Goal: Task Accomplishment & Management: Complete application form

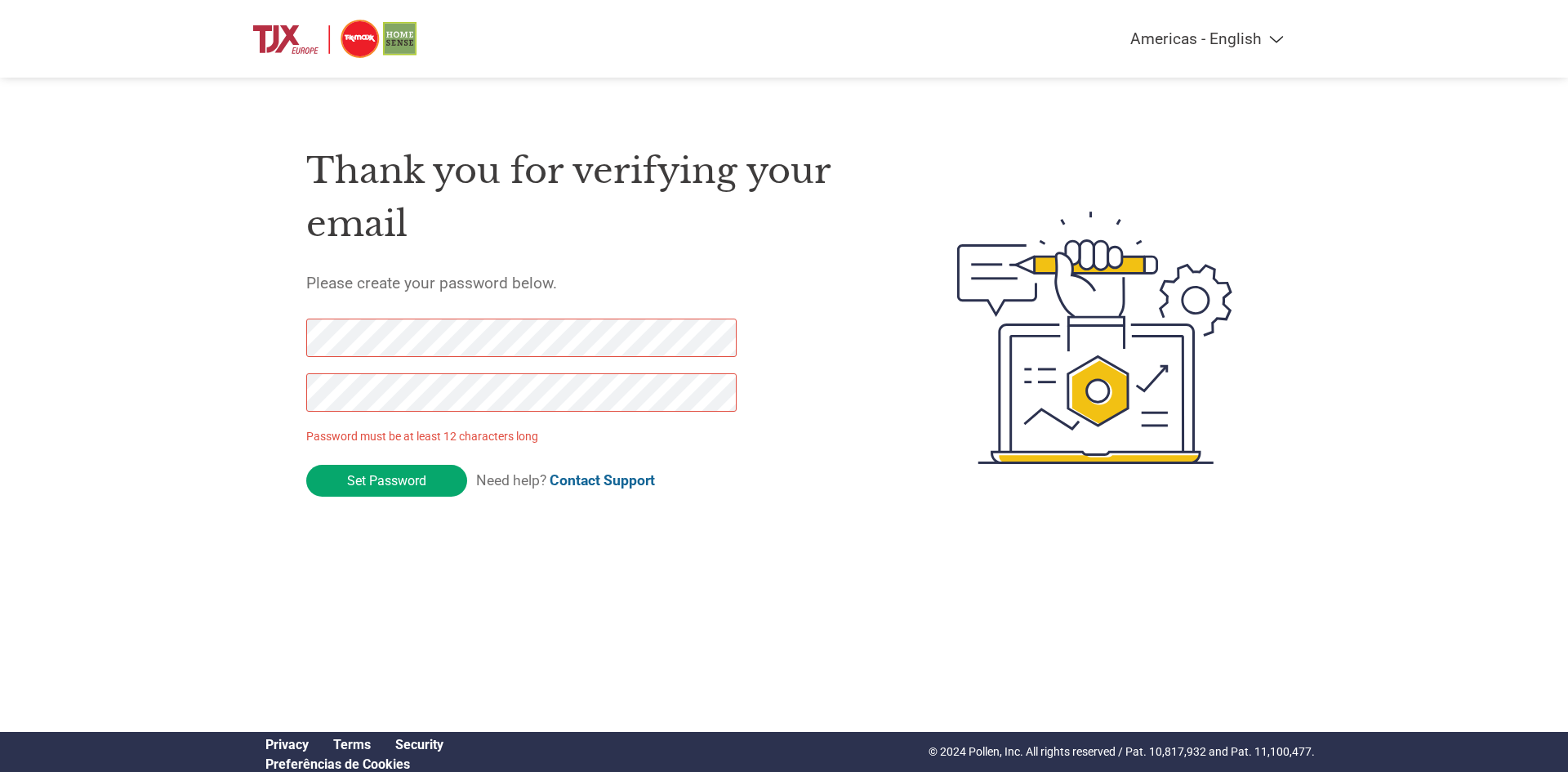
drag, startPoint x: 408, startPoint y: 484, endPoint x: 138, endPoint y: 389, distance: 286.2
click at [138, 389] on div "Americas - English Américas - Español Américas - Português Amériques - Français…" at bounding box center [784, 273] width 1568 height 545
click at [143, 405] on div "Americas - English Américas - Español Américas - Português Amériques - Français…" at bounding box center [784, 273] width 1568 height 545
click at [425, 489] on input "Set Password" at bounding box center [386, 480] width 161 height 32
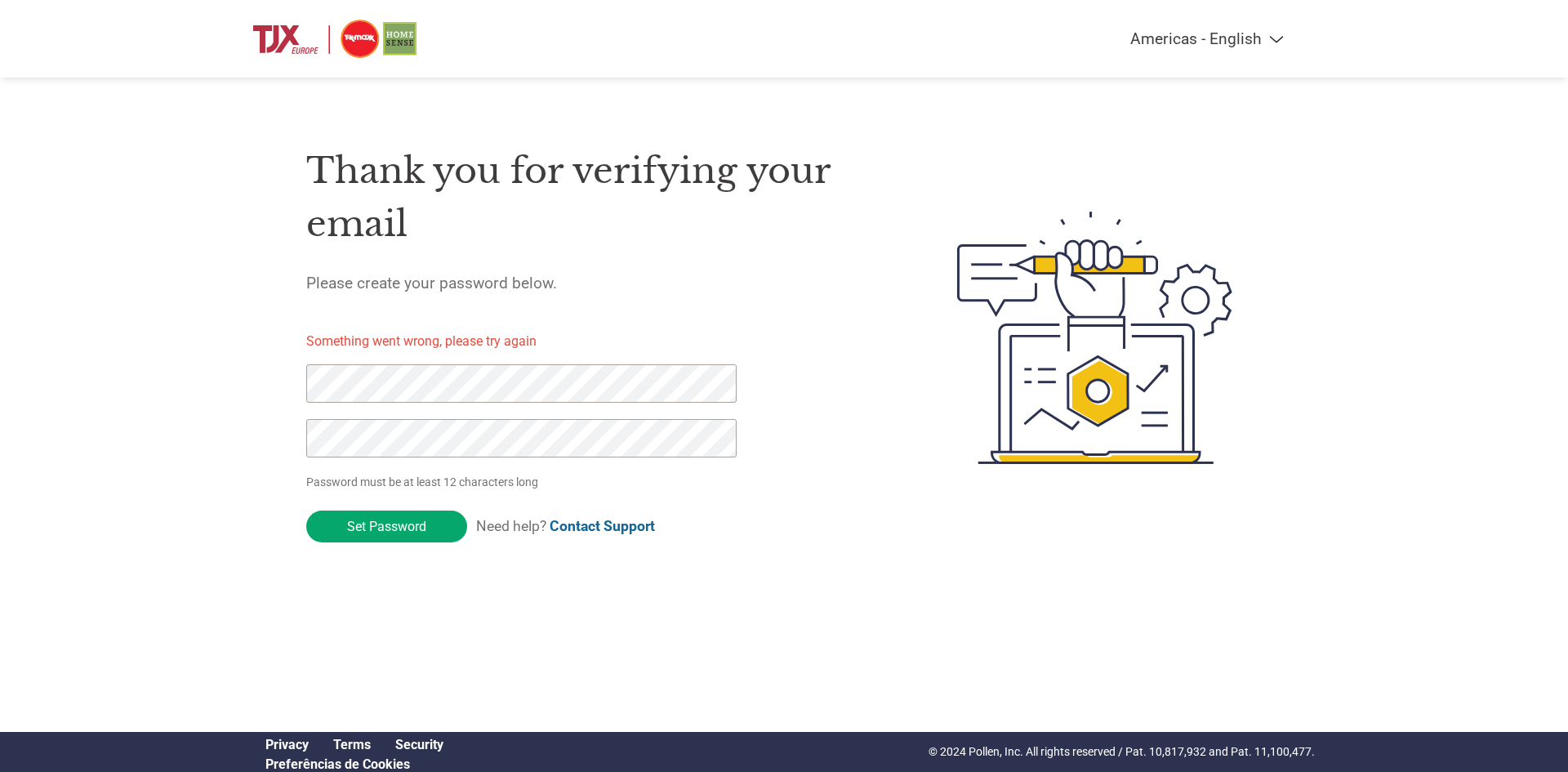
click at [137, 389] on div "Americas - English Américas - Español Américas - Português Amériques - Français…" at bounding box center [784, 273] width 1568 height 545
click at [184, 400] on div "Americas - English Américas - Español Américas - Português Amériques - Français…" at bounding box center [784, 273] width 1568 height 545
click at [379, 529] on input "Set Password" at bounding box center [386, 526] width 161 height 32
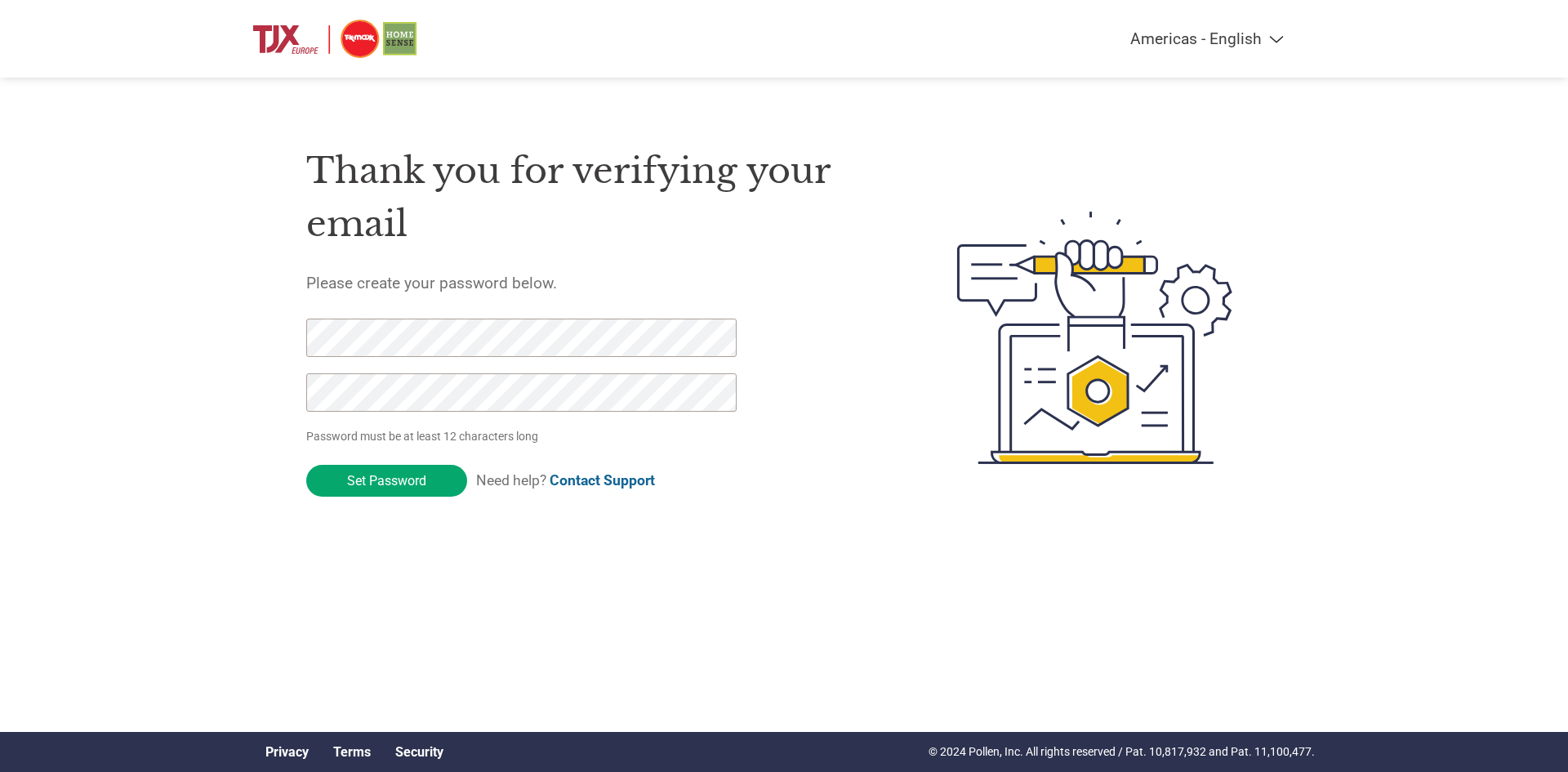
click at [497, 369] on div at bounding box center [512, 374] width 413 height 109
click at [425, 473] on input "Set Password" at bounding box center [386, 480] width 161 height 32
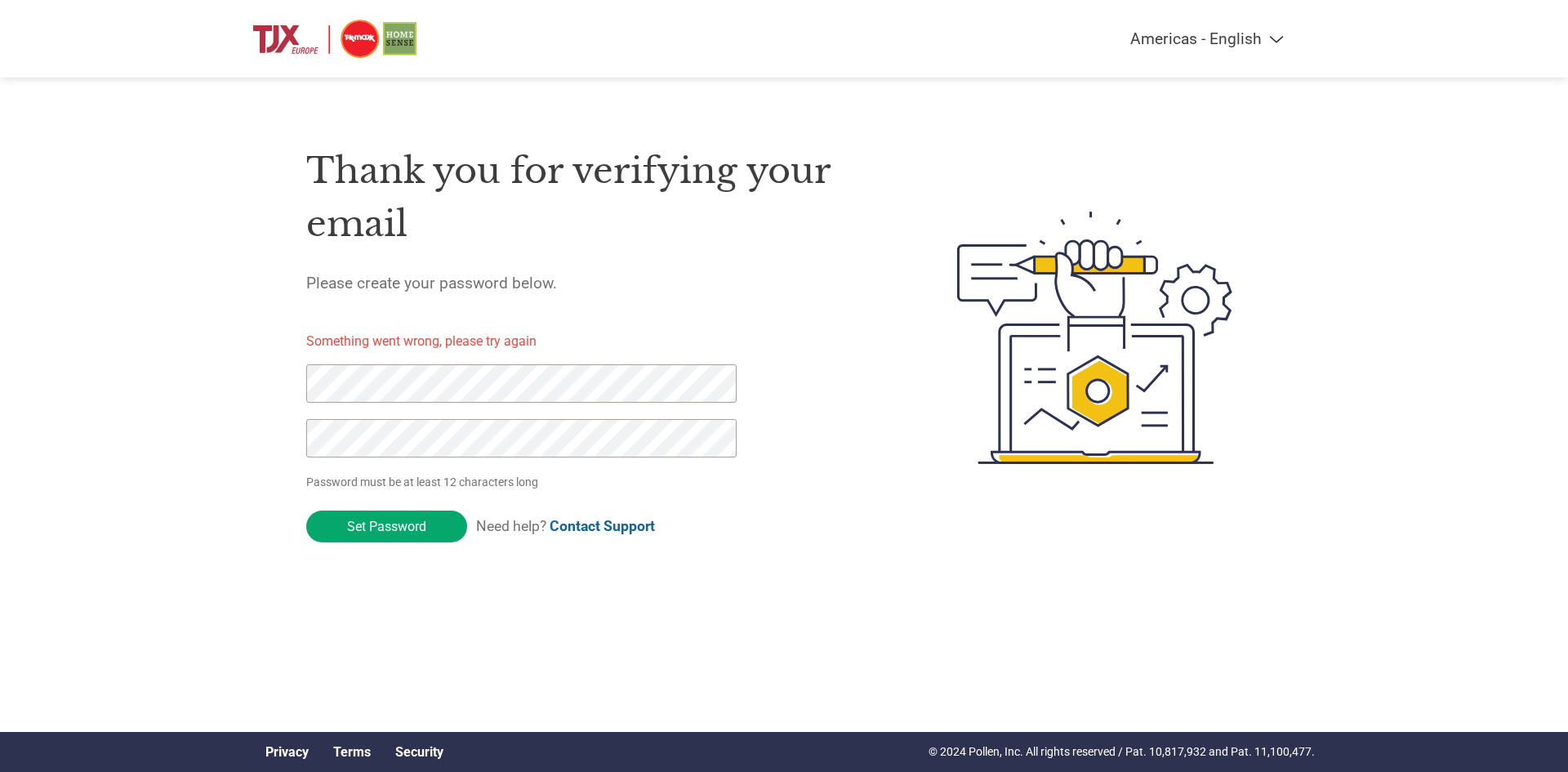
click at [893, 498] on div at bounding box center [1070, 338] width 382 height 433
